Goal: Task Accomplishment & Management: Use online tool/utility

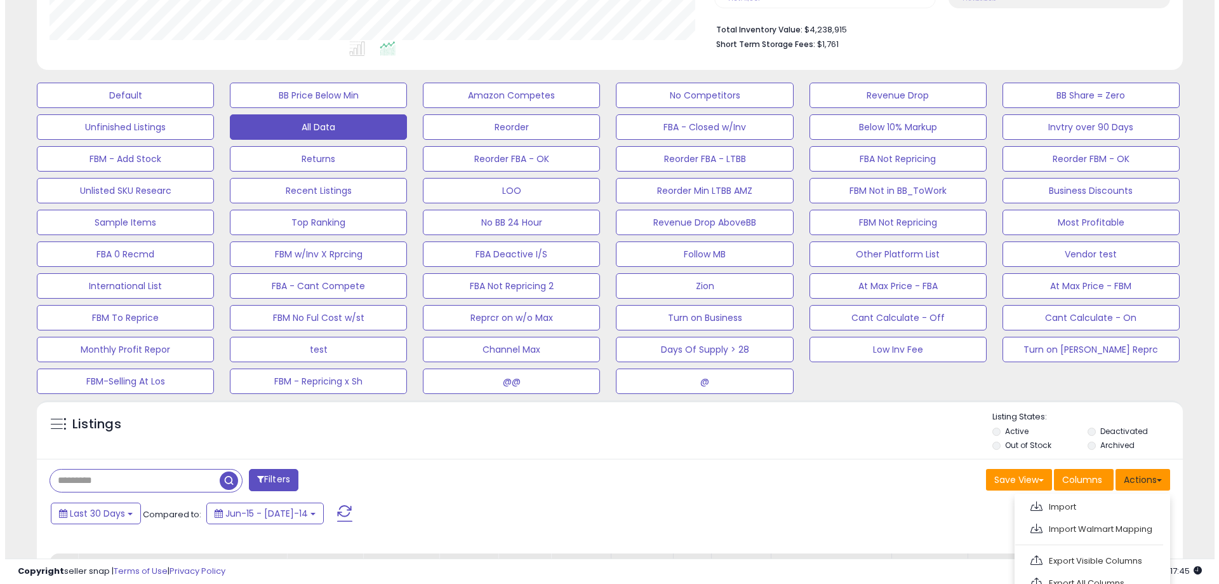
scroll to position [260, 665]
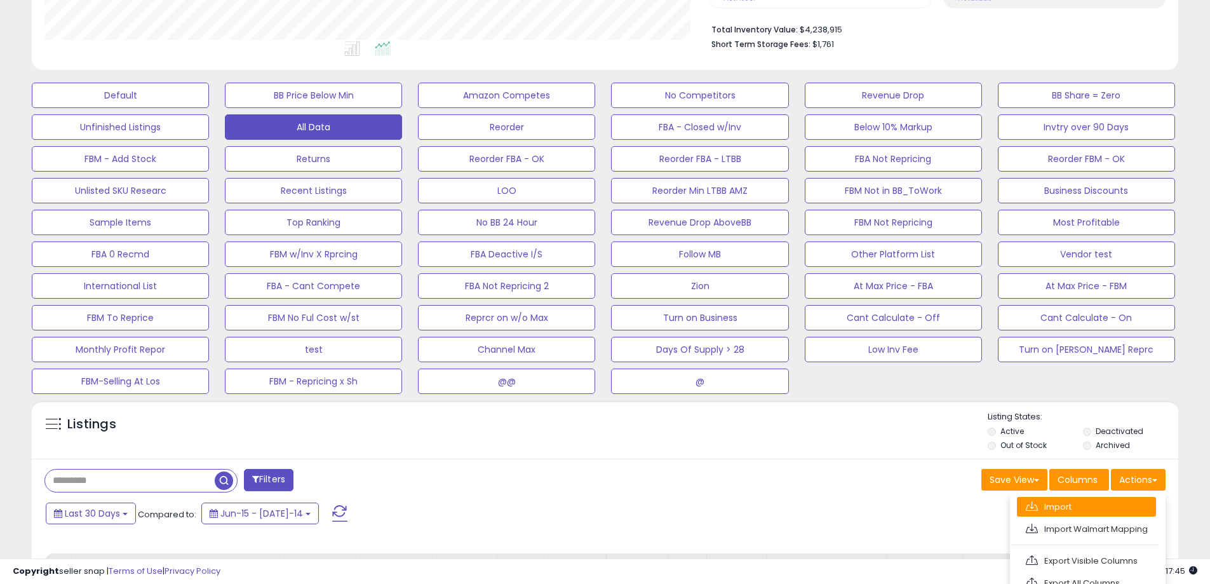
click at [1098, 508] on link "Import" at bounding box center [1086, 507] width 139 height 20
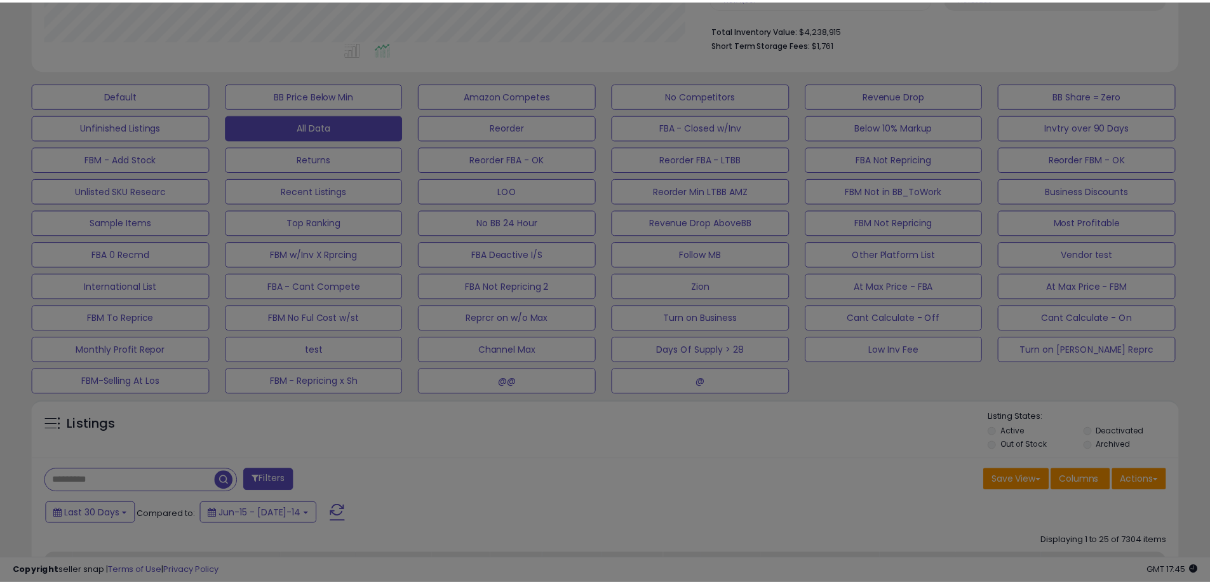
scroll to position [260, 671]
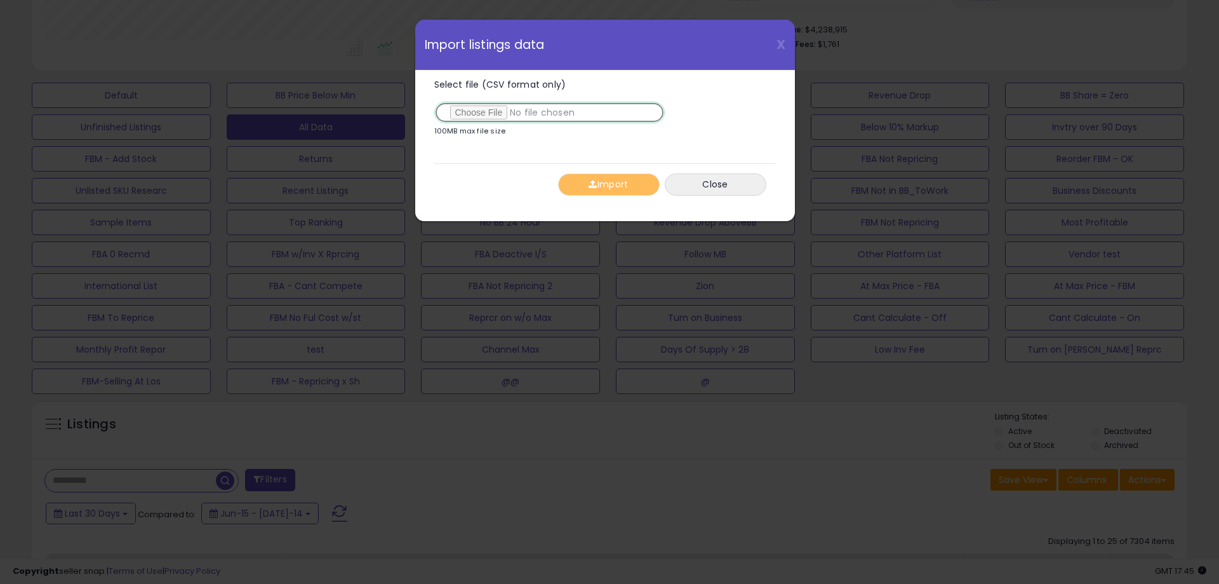
click at [476, 110] on input "Select file (CSV format only)" at bounding box center [549, 113] width 230 height 22
type input "**********"
click at [606, 179] on button "Import" at bounding box center [609, 184] width 102 height 22
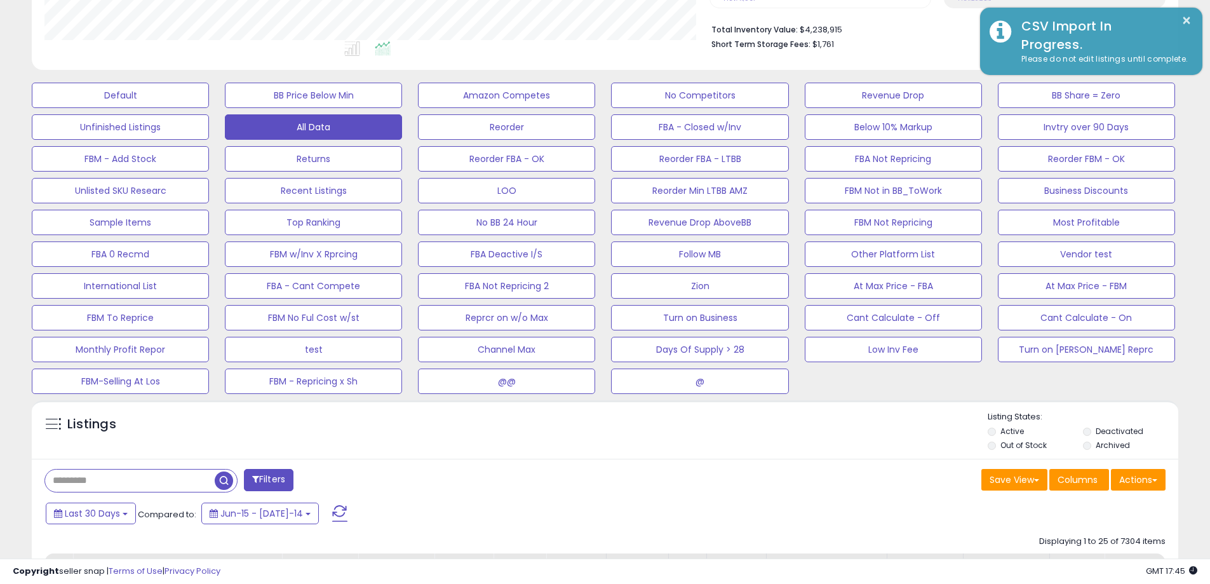
scroll to position [634705, 634300]
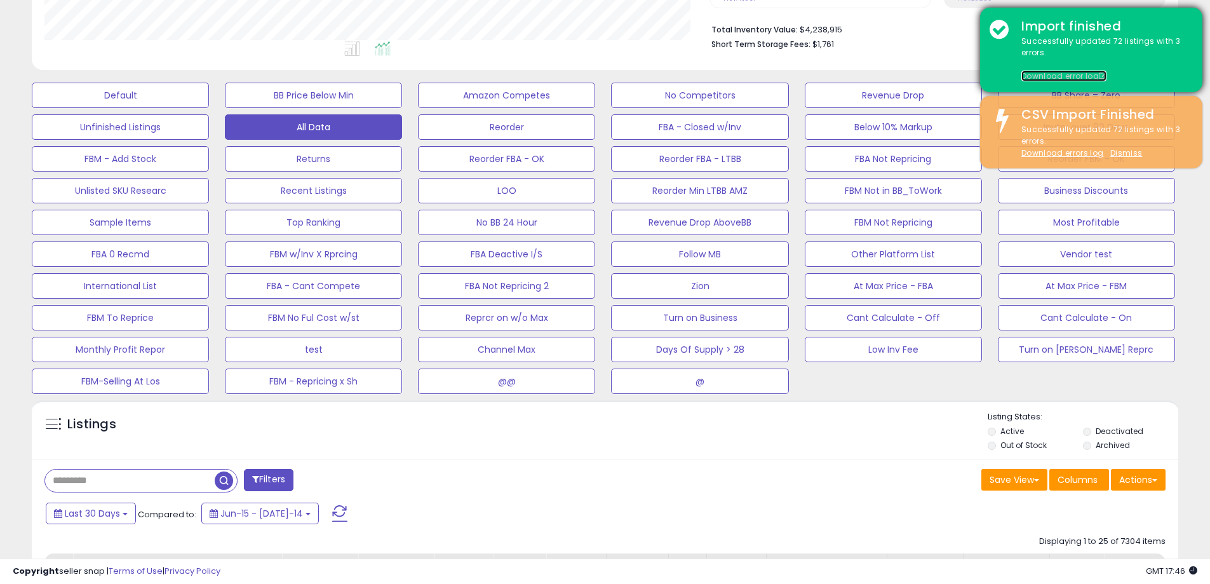
click at [1048, 71] on link "Download error log" at bounding box center [1063, 75] width 85 height 11
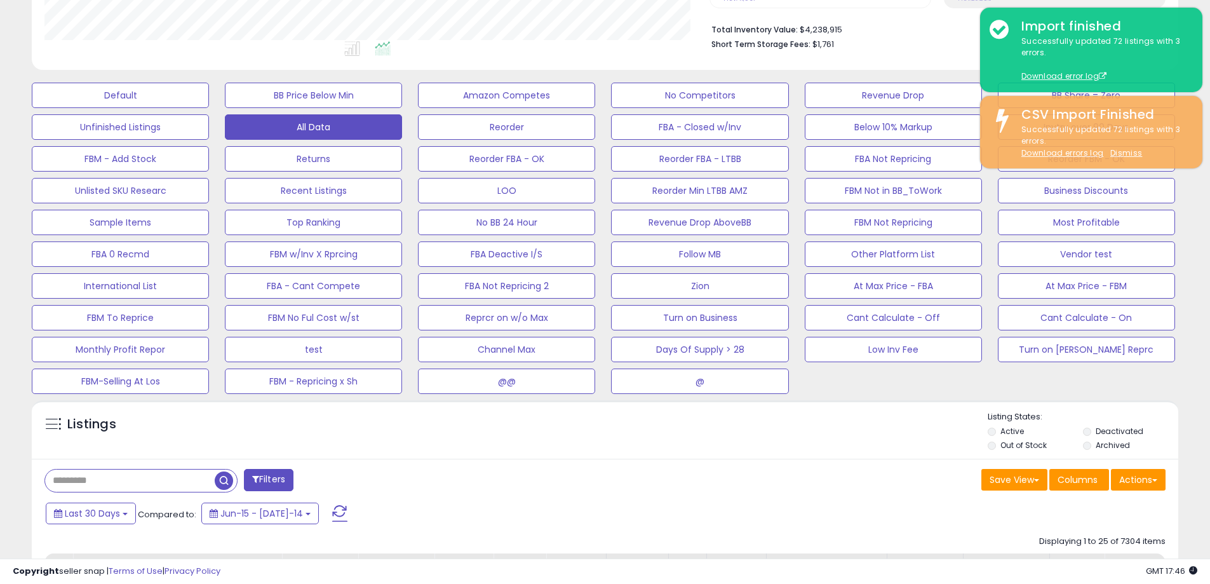
click at [799, 443] on div "Listings" at bounding box center [605, 432] width 1146 height 43
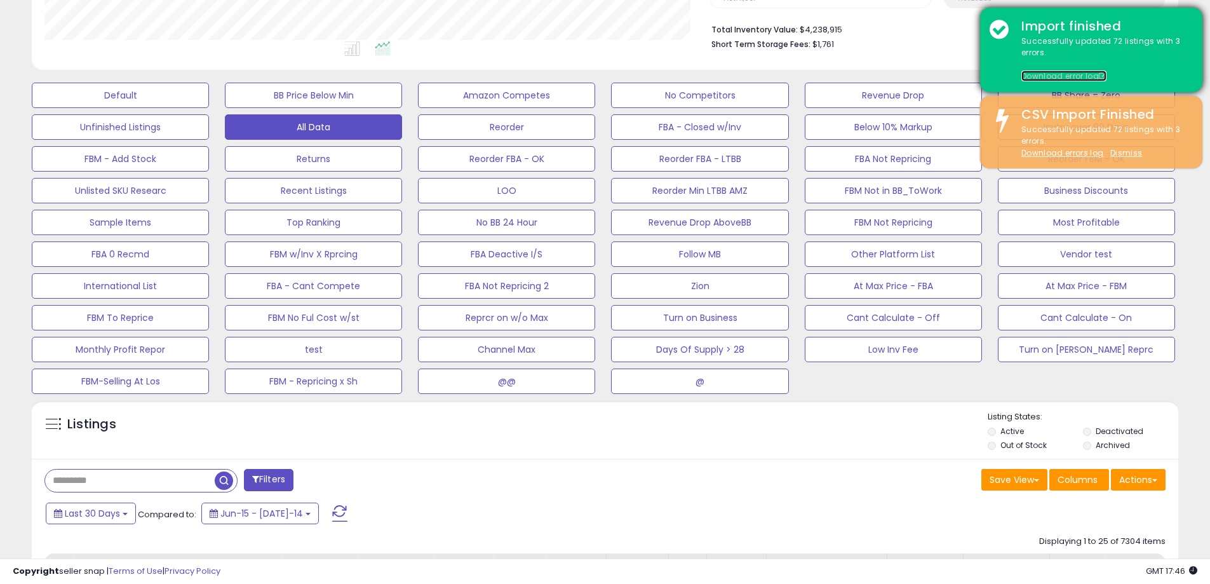
click at [1031, 70] on link "Download error log" at bounding box center [1063, 75] width 85 height 11
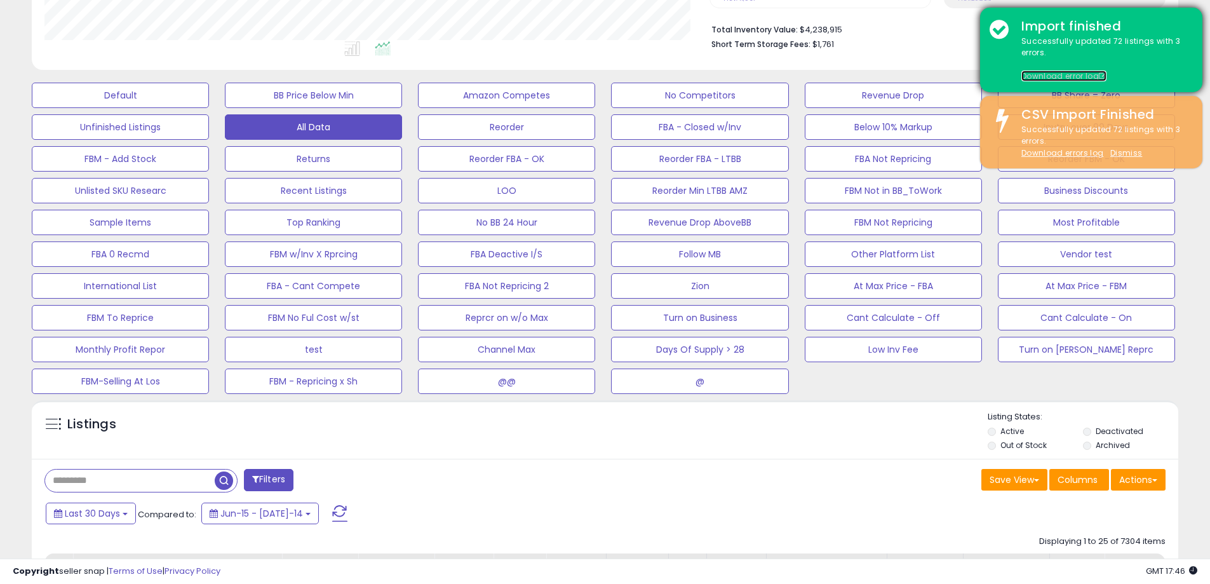
click at [1058, 76] on link "Download error log" at bounding box center [1063, 75] width 85 height 11
